Goal: Information Seeking & Learning: Check status

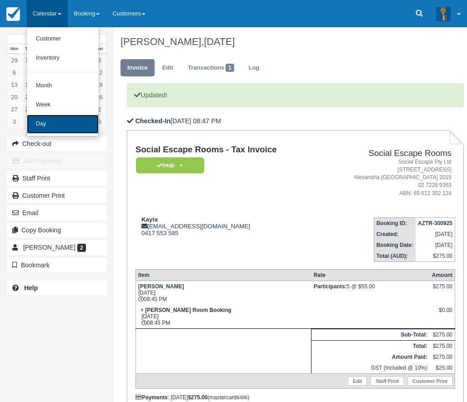
click at [47, 120] on link "Day" at bounding box center [63, 124] width 72 height 19
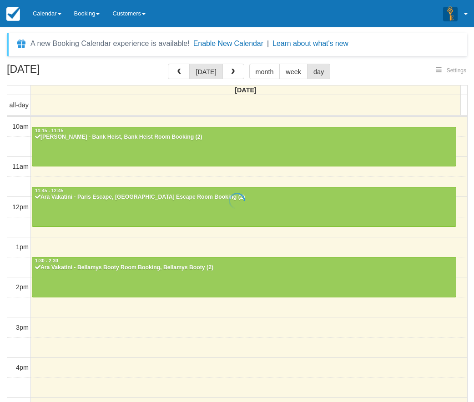
select select
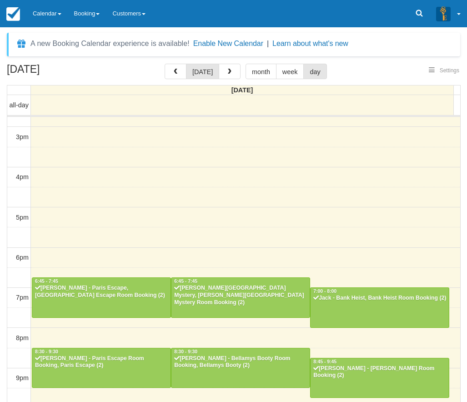
scroll to position [190, 0]
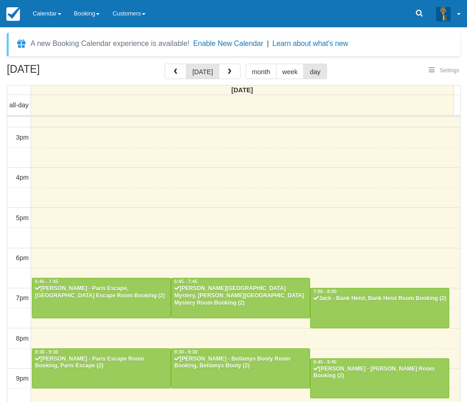
select select
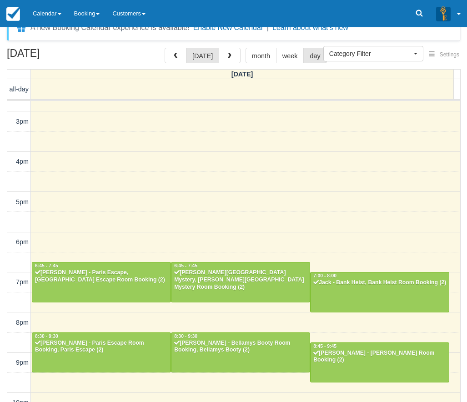
scroll to position [29, 0]
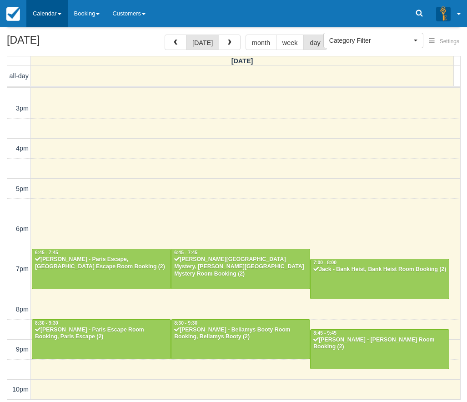
click at [43, 20] on link "Calendar" at bounding box center [46, 13] width 41 height 27
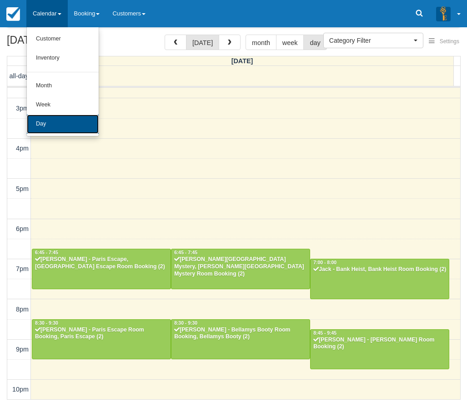
click at [47, 118] on link "Day" at bounding box center [63, 124] width 72 height 19
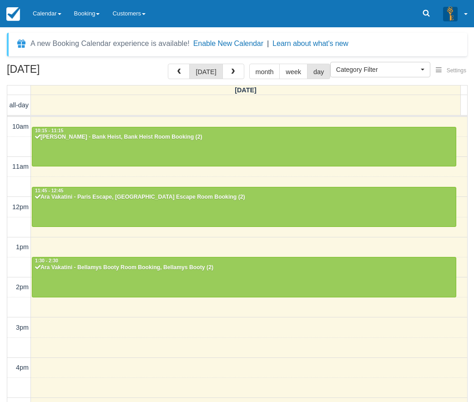
select select
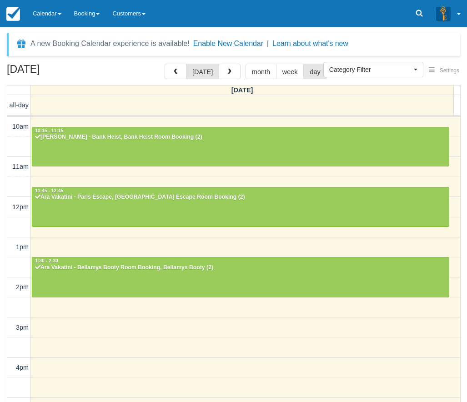
scroll to position [191, 0]
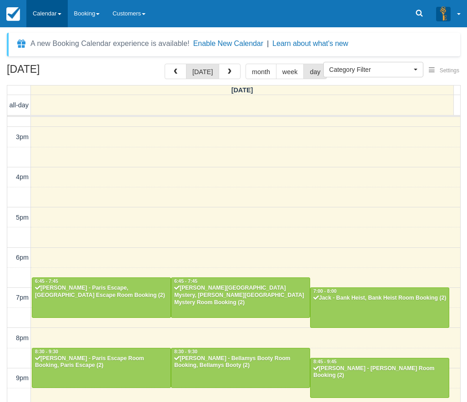
click at [47, 15] on link "Calendar" at bounding box center [46, 13] width 41 height 27
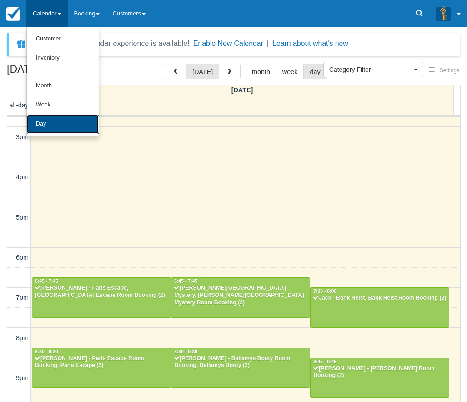
click at [46, 127] on link "Day" at bounding box center [63, 124] width 72 height 19
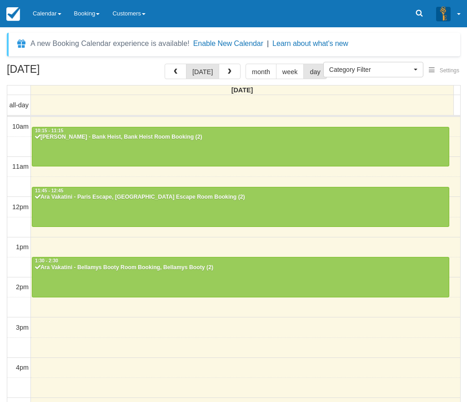
select select
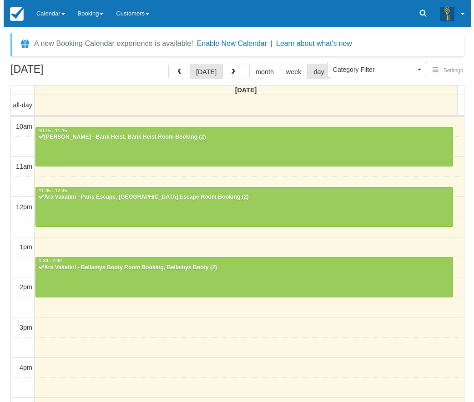
scroll to position [191, 0]
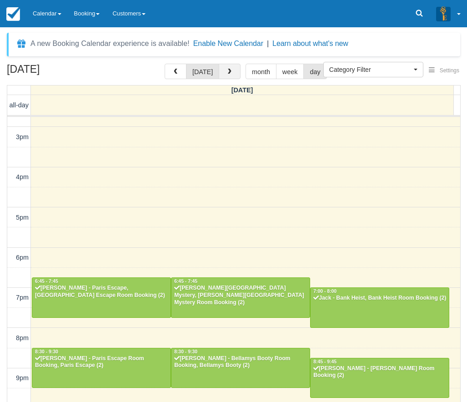
click at [235, 68] on button "button" at bounding box center [230, 71] width 22 height 15
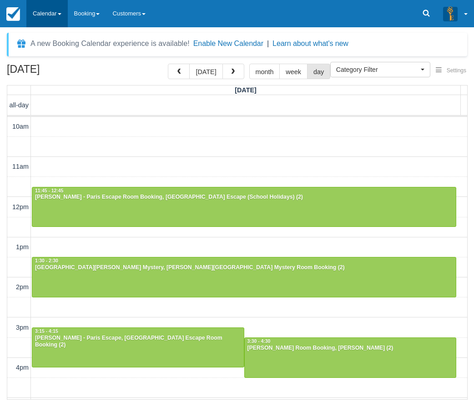
click at [45, 16] on link "Calendar" at bounding box center [46, 13] width 41 height 27
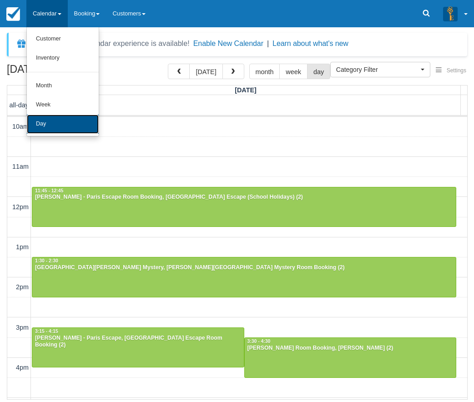
click at [61, 121] on link "Day" at bounding box center [63, 124] width 72 height 19
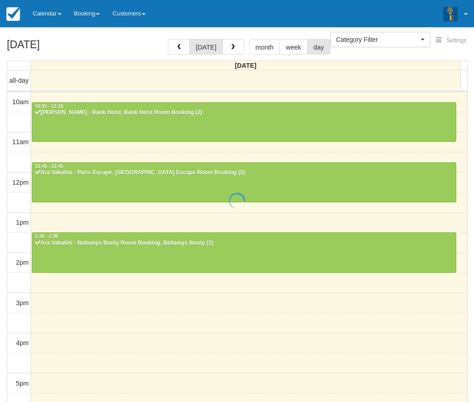
select select
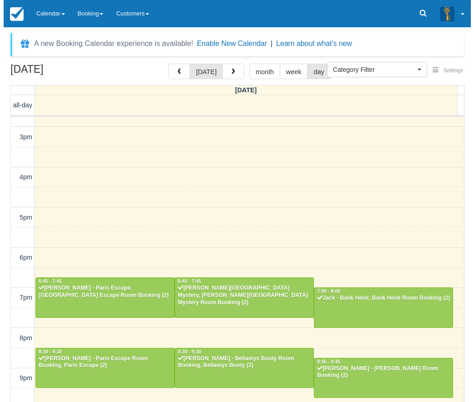
scroll to position [190, 0]
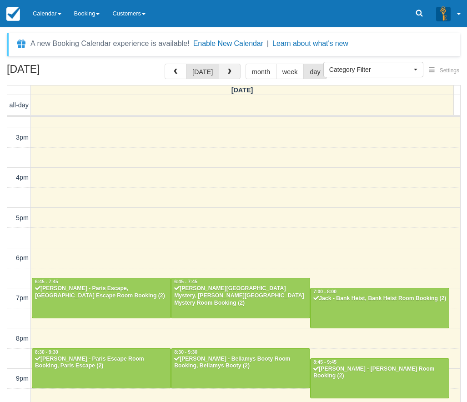
click at [233, 71] on button "button" at bounding box center [230, 71] width 22 height 15
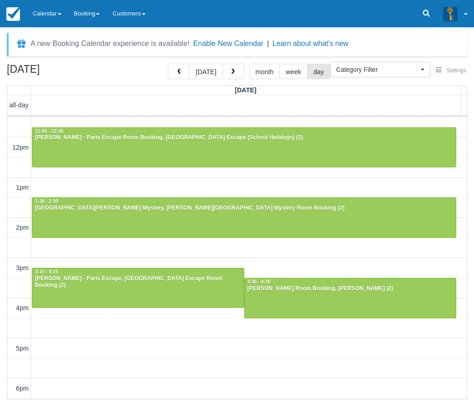
scroll to position [37, 0]
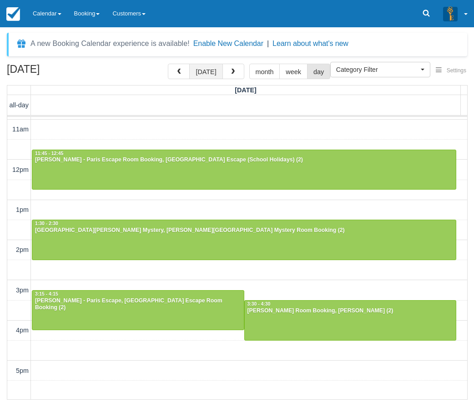
click at [210, 72] on button "[DATE]" at bounding box center [205, 71] width 33 height 15
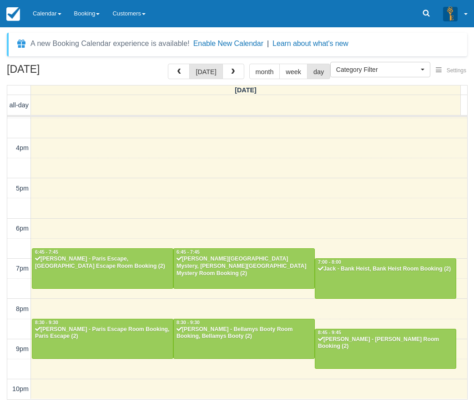
scroll to position [219, 0]
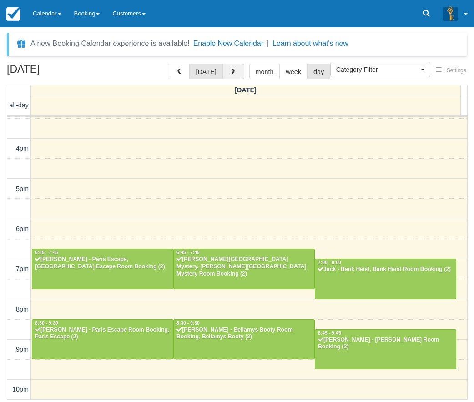
click at [230, 65] on button "button" at bounding box center [233, 71] width 22 height 15
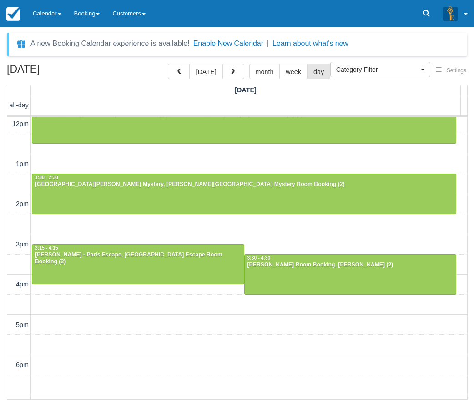
scroll to position [38, 0]
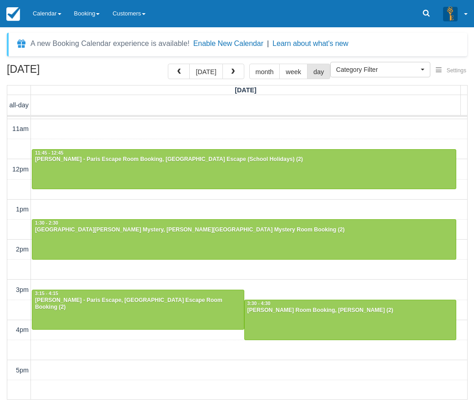
click at [381, 46] on div "A new Booking Calendar experience is available! Enable New Calendar | Learn abo…" at bounding box center [237, 45] width 460 height 24
click at [61, 13] on span at bounding box center [60, 14] width 4 height 2
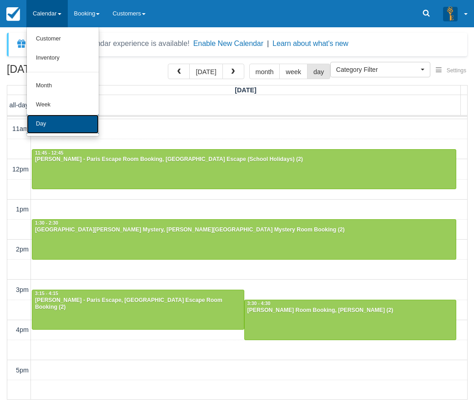
click at [63, 118] on link "Day" at bounding box center [63, 124] width 72 height 19
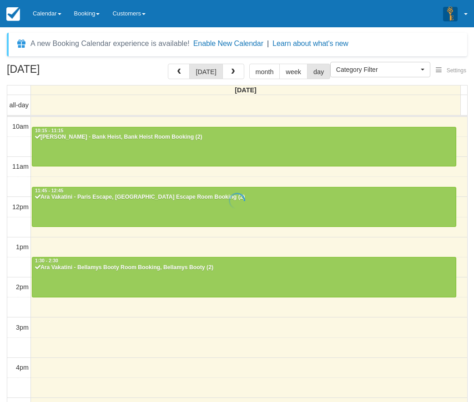
select select
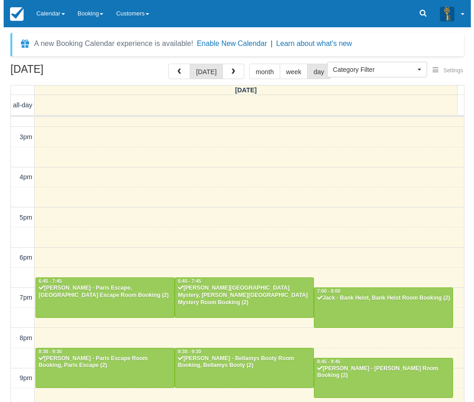
scroll to position [190, 0]
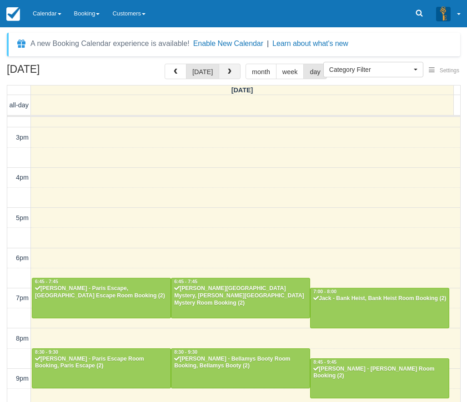
click at [232, 67] on button "button" at bounding box center [230, 71] width 22 height 15
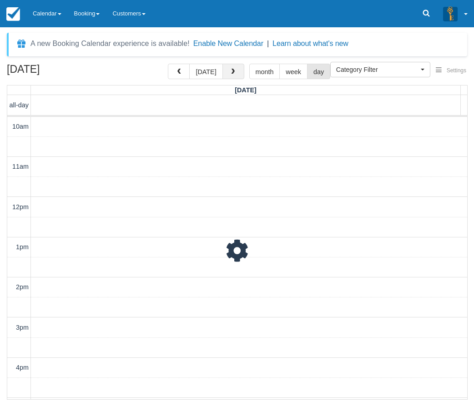
scroll to position [220, 0]
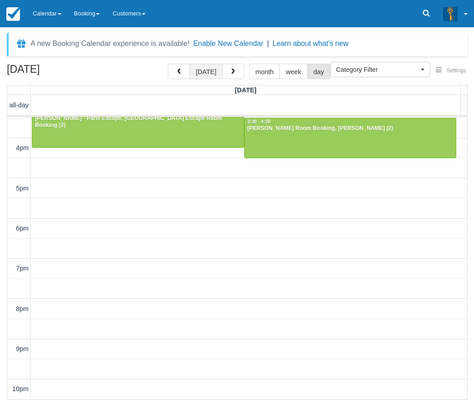
click at [216, 69] on button "[DATE]" at bounding box center [205, 71] width 33 height 15
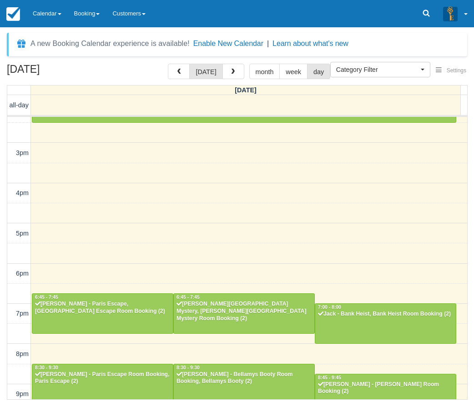
scroll to position [219, 0]
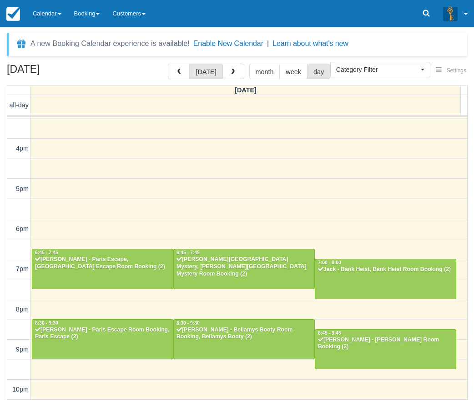
click at [110, 73] on h2 "[DATE]" at bounding box center [64, 72] width 115 height 17
click at [52, 23] on link "Calendar" at bounding box center [46, 13] width 41 height 27
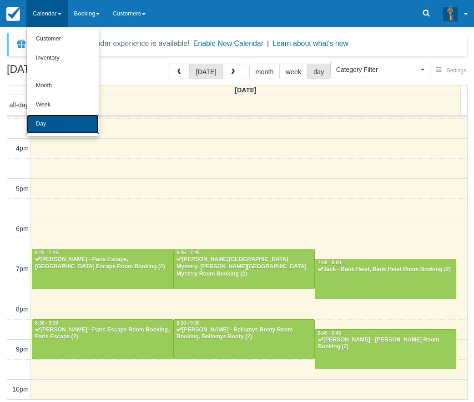
click at [66, 124] on link "Day" at bounding box center [63, 124] width 72 height 19
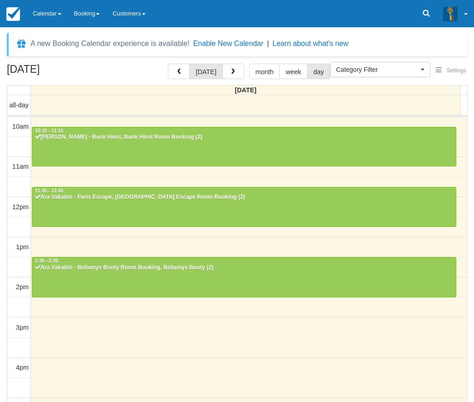
select select
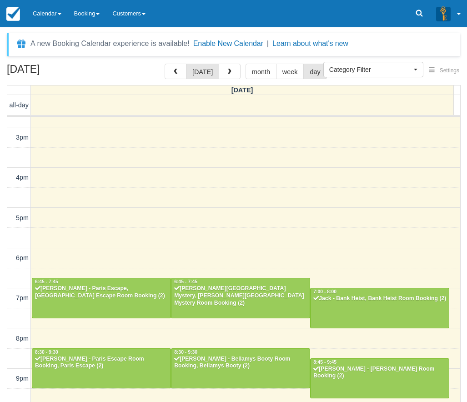
scroll to position [29, 0]
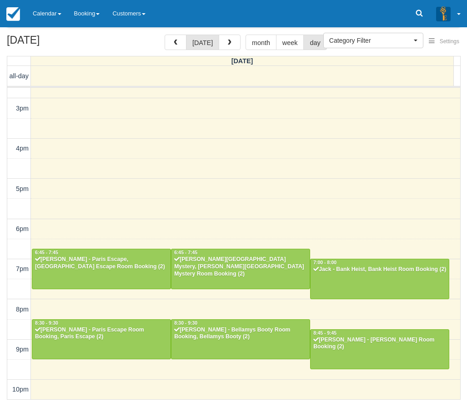
click at [464, 210] on div "October 3, 2025 today month week day Friday all-day 10am 11am 12pm 1pm 2pm 3pm …" at bounding box center [233, 217] width 467 height 365
click at [233, 48] on button "button" at bounding box center [230, 42] width 22 height 15
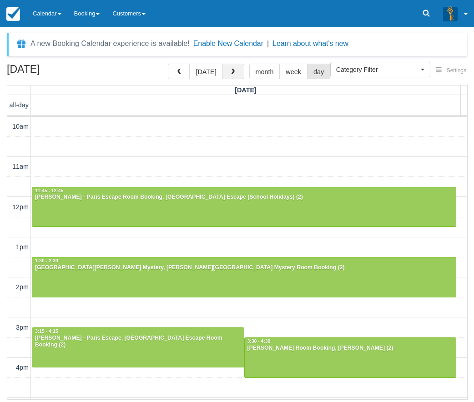
click at [225, 73] on button "button" at bounding box center [233, 71] width 22 height 15
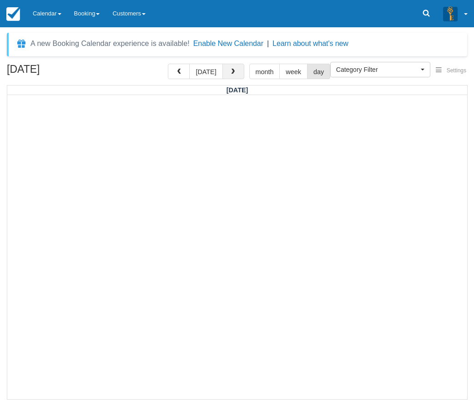
click at [234, 73] on span "button" at bounding box center [233, 72] width 6 height 6
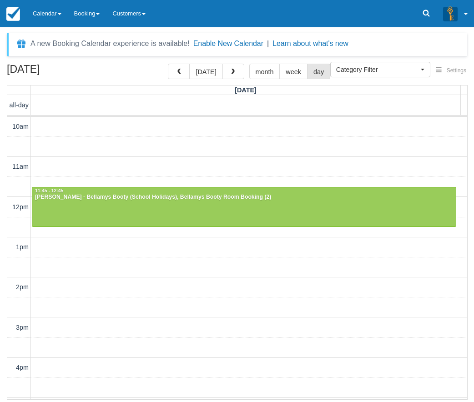
scroll to position [220, 0]
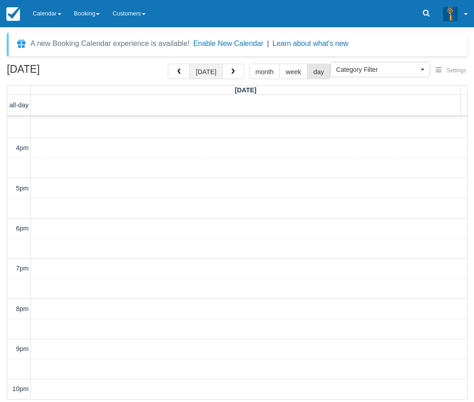
click at [209, 70] on button "[DATE]" at bounding box center [205, 71] width 33 height 15
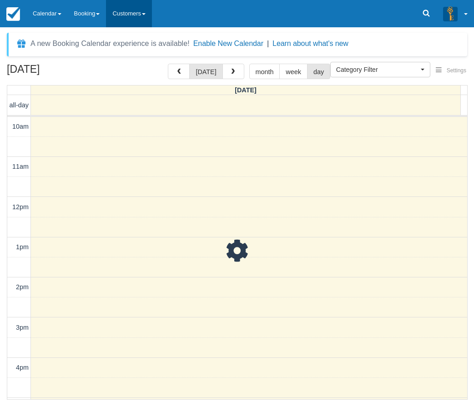
scroll to position [220, 0]
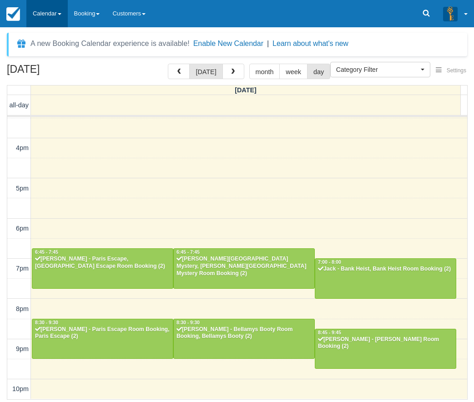
click at [58, 8] on link "Calendar" at bounding box center [46, 13] width 41 height 27
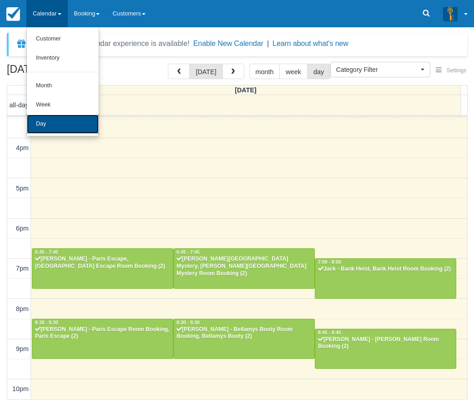
click at [58, 119] on link "Day" at bounding box center [63, 124] width 72 height 19
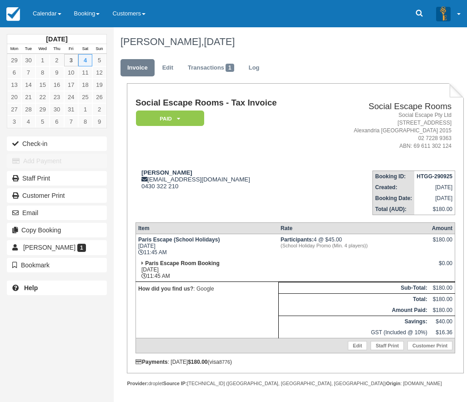
click at [291, 249] on td "Participants: 4 @ $45.00 (School Holiday Promo (Min. 4 players))" at bounding box center [354, 246] width 152 height 24
click at [353, 246] on em "(School Holiday Promo (Min. 4 players))" at bounding box center [354, 245] width 147 height 5
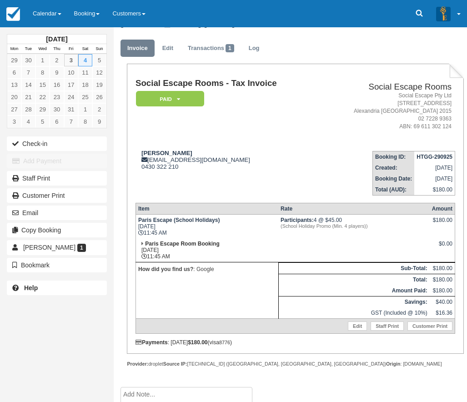
scroll to position [29, 0]
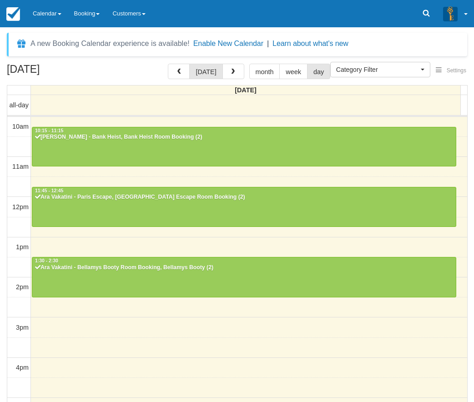
select select
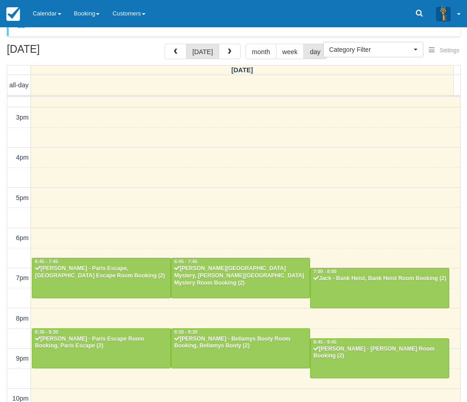
scroll to position [29, 0]
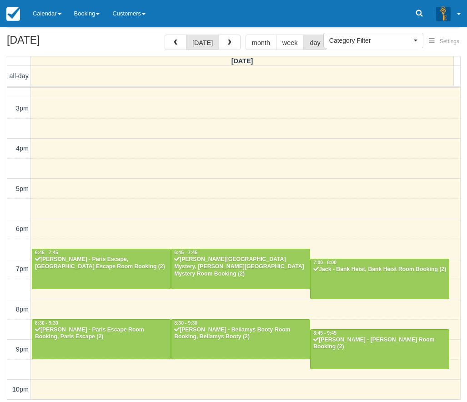
click at [463, 193] on div "[DATE] [DATE] month week day [DATE] all-day 10am 11am 12pm 1pm 2pm 3pm 4pm 5pm …" at bounding box center [233, 217] width 467 height 365
click at [462, 195] on div "[DATE] [DATE] month week day [DATE] all-day 10am 11am 12pm 1pm 2pm 3pm 4pm 5pm …" at bounding box center [233, 217] width 467 height 365
click at [61, 17] on link "Calendar" at bounding box center [46, 13] width 41 height 27
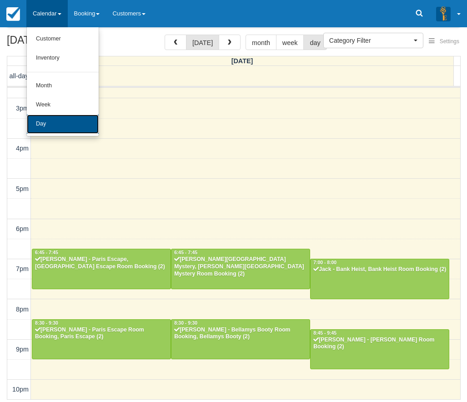
click at [62, 127] on link "Day" at bounding box center [63, 124] width 72 height 19
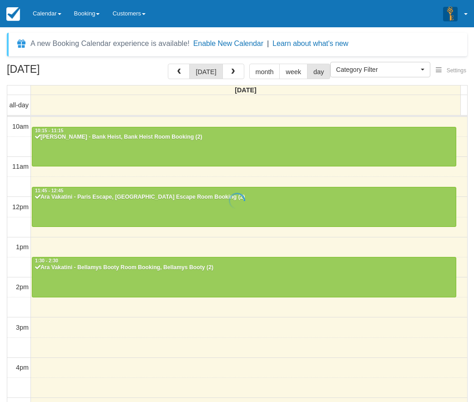
select select
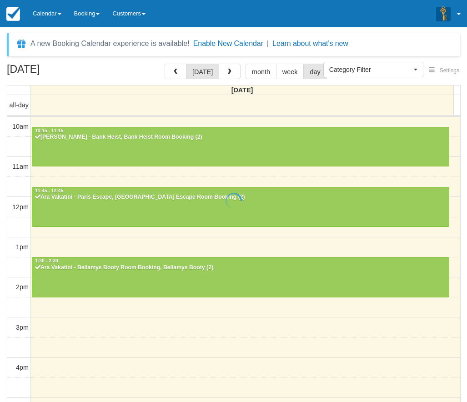
scroll to position [191, 0]
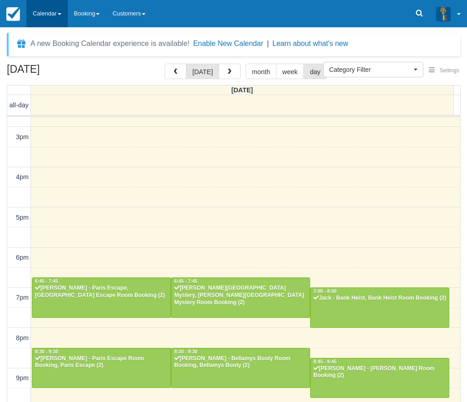
click at [56, 9] on link "Calendar" at bounding box center [46, 13] width 41 height 27
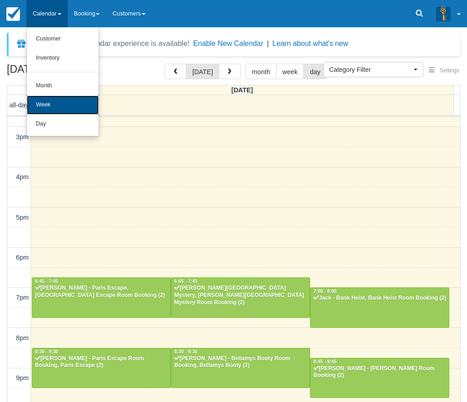
click at [66, 113] on link "Week" at bounding box center [63, 105] width 72 height 19
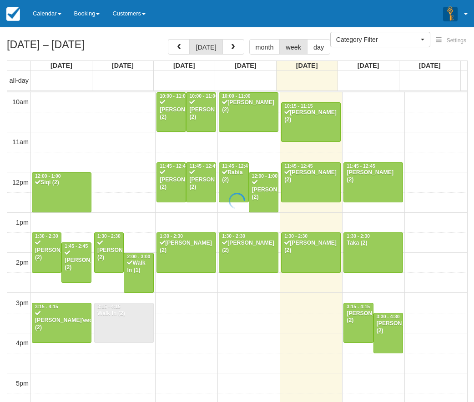
select select
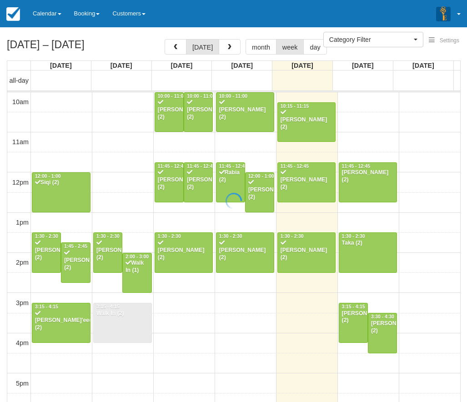
scroll to position [191, 0]
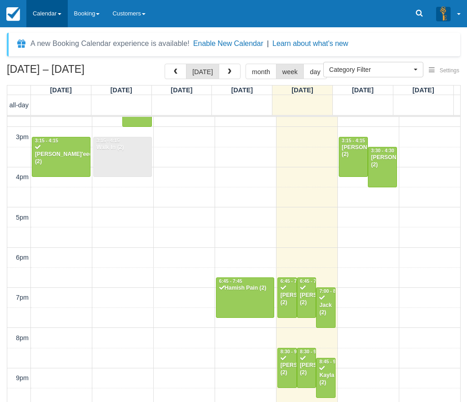
click at [61, 13] on span at bounding box center [60, 14] width 4 height 2
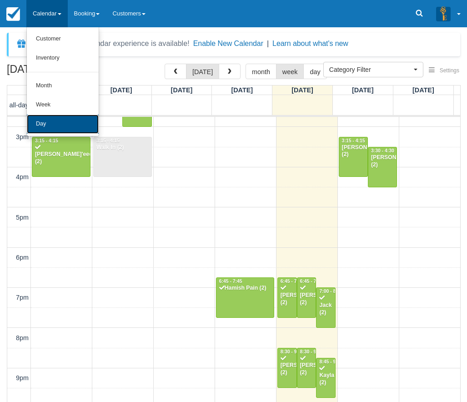
click at [54, 116] on link "Day" at bounding box center [63, 124] width 72 height 19
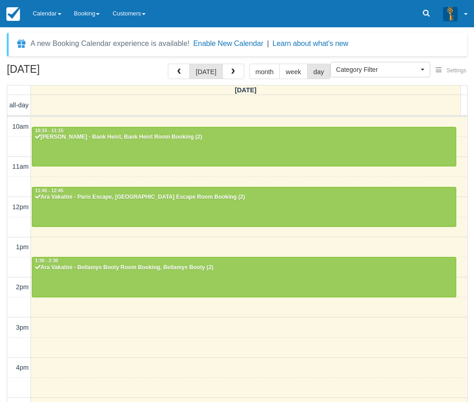
select select
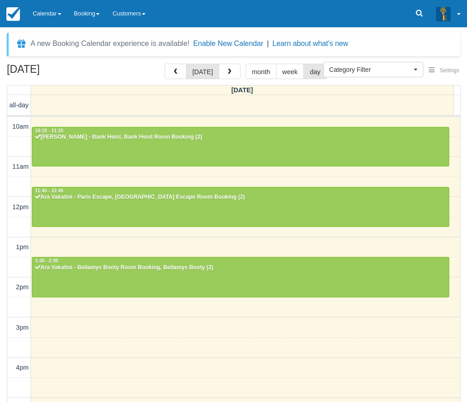
scroll to position [191, 0]
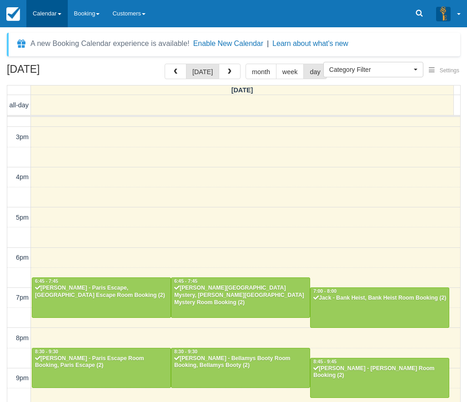
click at [52, 22] on link "Calendar" at bounding box center [46, 13] width 41 height 27
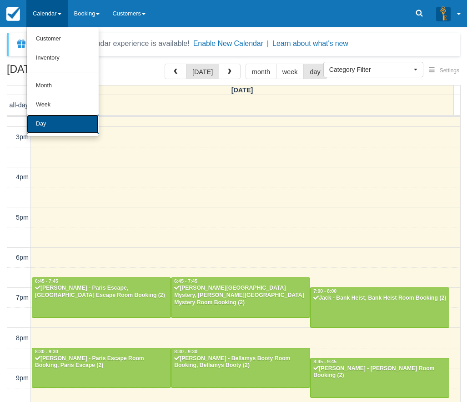
click at [71, 123] on link "Day" at bounding box center [63, 124] width 72 height 19
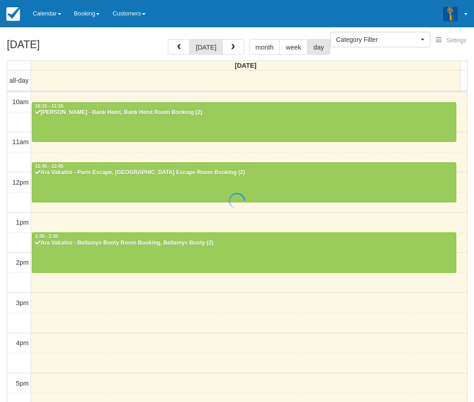
select select
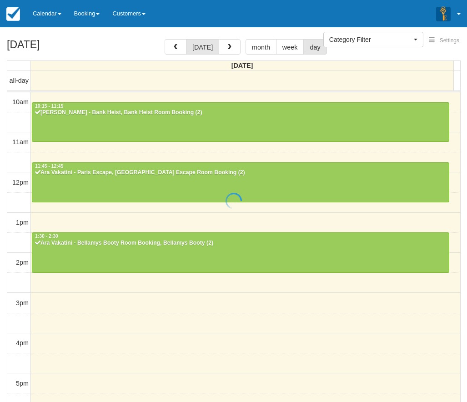
scroll to position [191, 0]
